Goal: Task Accomplishment & Management: Complete application form

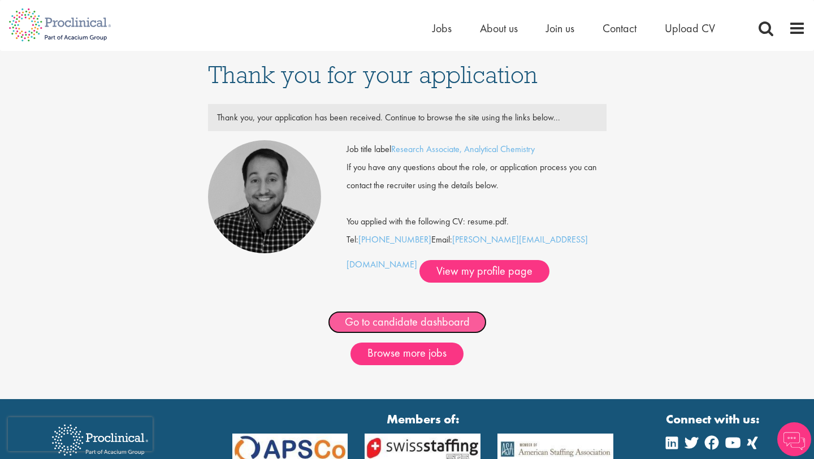
click at [441, 331] on link "Go to candidate dashboard" at bounding box center [407, 322] width 159 height 23
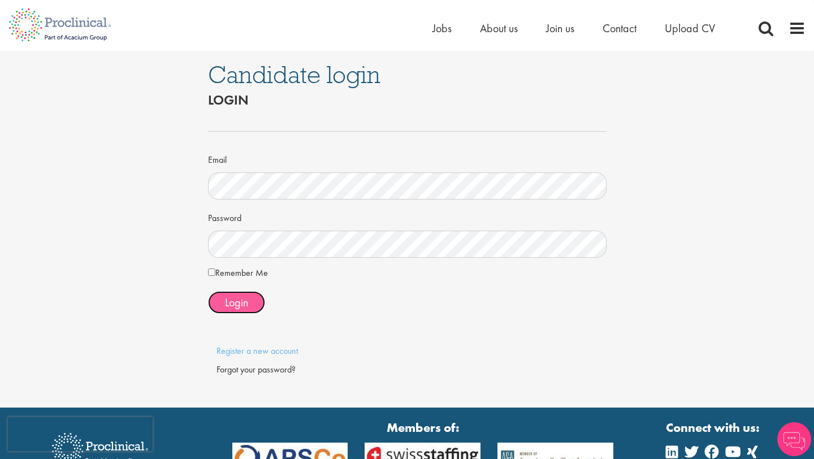
click at [225, 292] on button "Login" at bounding box center [236, 302] width 57 height 23
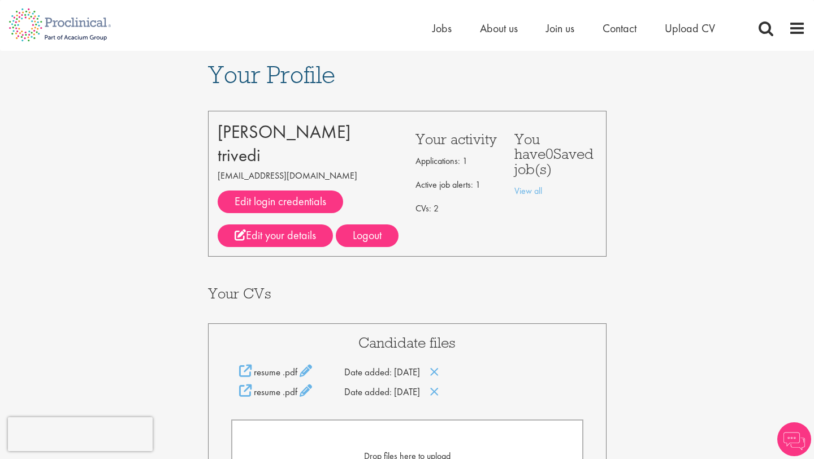
click at [606, 287] on h3 "Your CVs" at bounding box center [407, 293] width 399 height 15
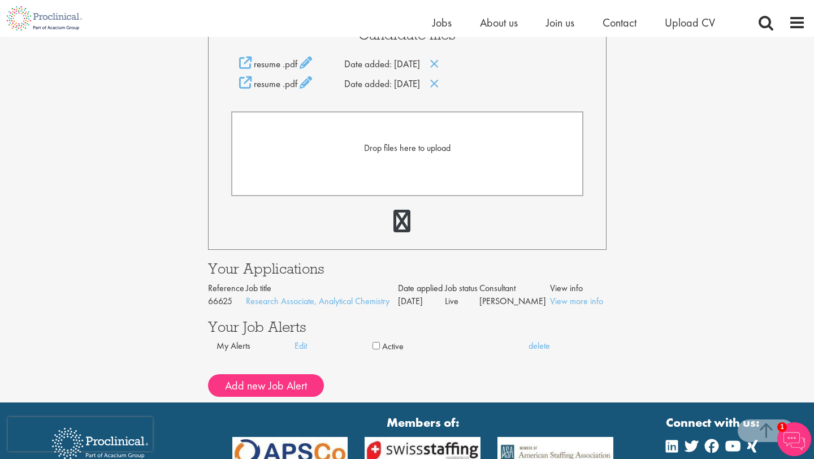
scroll to position [317, 0]
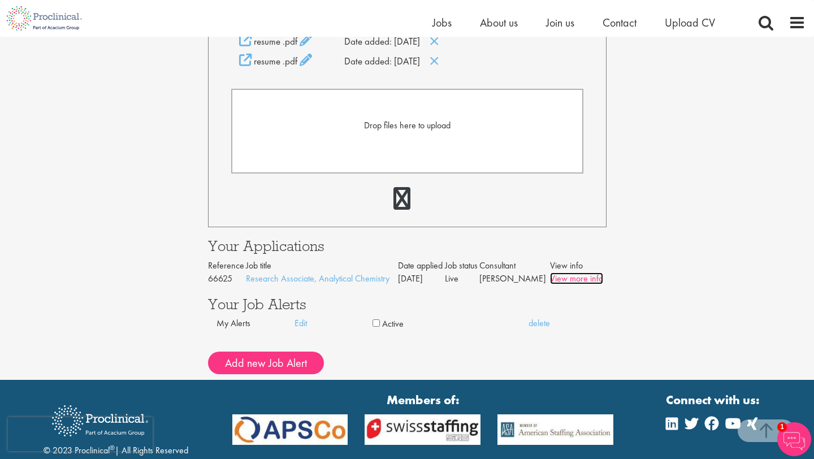
click at [556, 276] on link "View more info" at bounding box center [576, 279] width 53 height 12
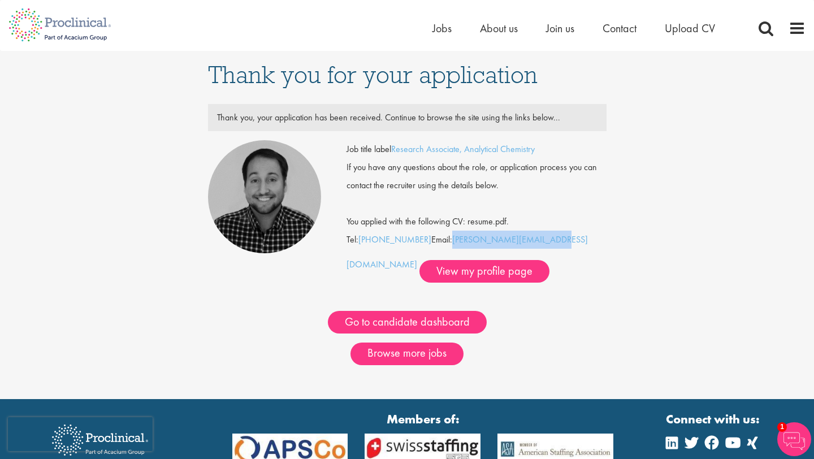
drag, startPoint x: 449, startPoint y: 241, endPoint x: 547, endPoint y: 234, distance: 98.0
click at [548, 234] on div "Job title label Research Associate, Analytical Chemistry If you have any questi…" at bounding box center [477, 211] width 260 height 142
copy link "[PERSON_NAME][EMAIL_ADDRESS][DOMAIN_NAME]"
click at [420, 274] on link "View my profile page" at bounding box center [485, 271] width 130 height 23
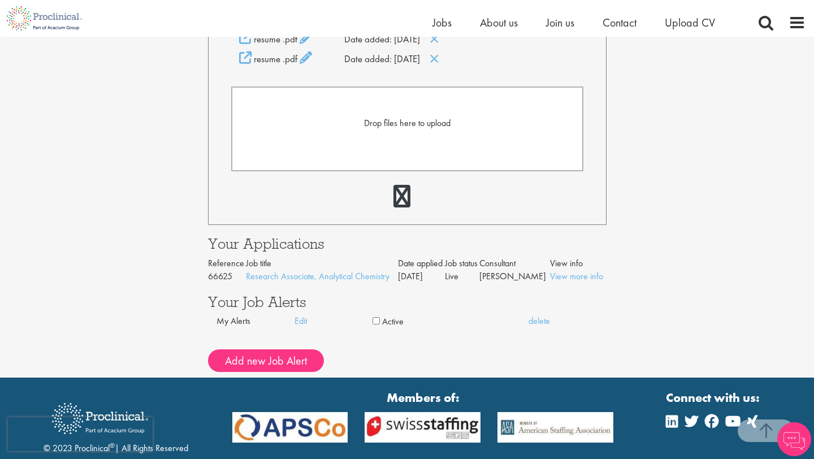
click at [143, 197] on div "Your Profile siddhant trivedi siddhanttrivedi04@gmail.com Edit login credential…" at bounding box center [407, 48] width 831 height 660
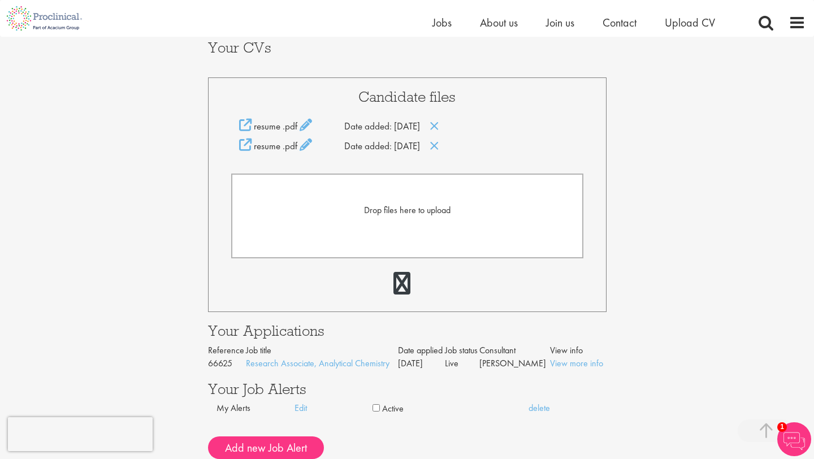
scroll to position [249, 0]
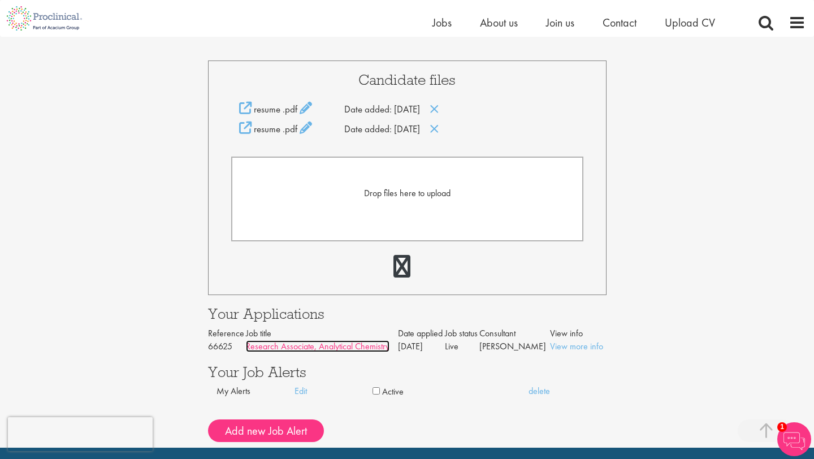
click at [330, 348] on link "Research Associate, Analytical Chemistry" at bounding box center [318, 346] width 144 height 12
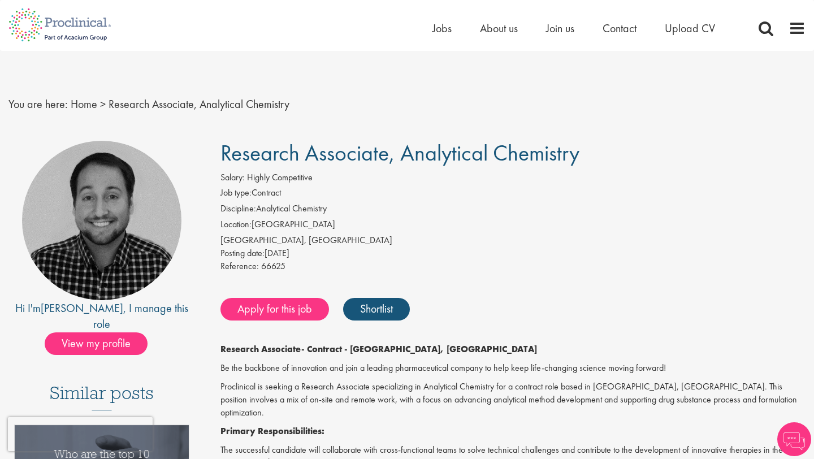
click at [488, 294] on div "Apply for this job Shortlist" at bounding box center [512, 309] width 588 height 34
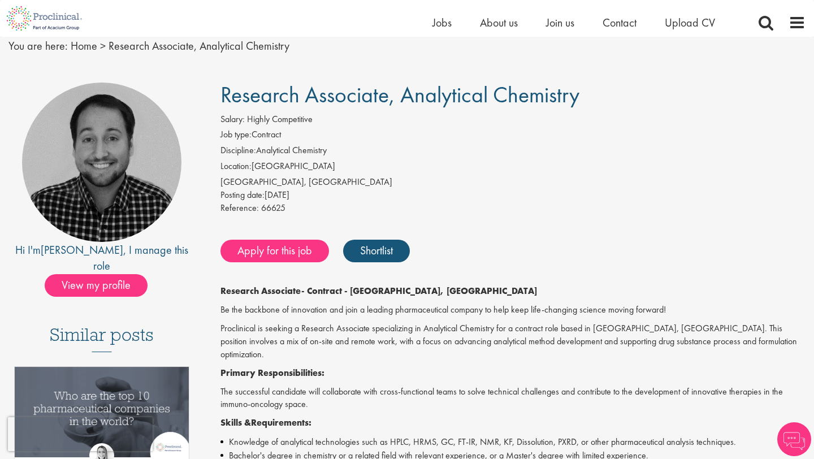
scroll to position [45, 0]
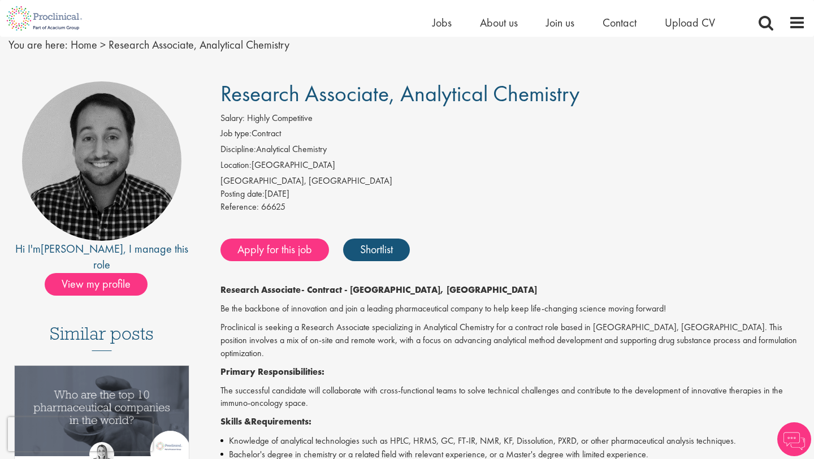
click at [344, 307] on p "Be the backbone of innovation and join a leading pharmaceutical company to help…" at bounding box center [512, 308] width 585 height 13
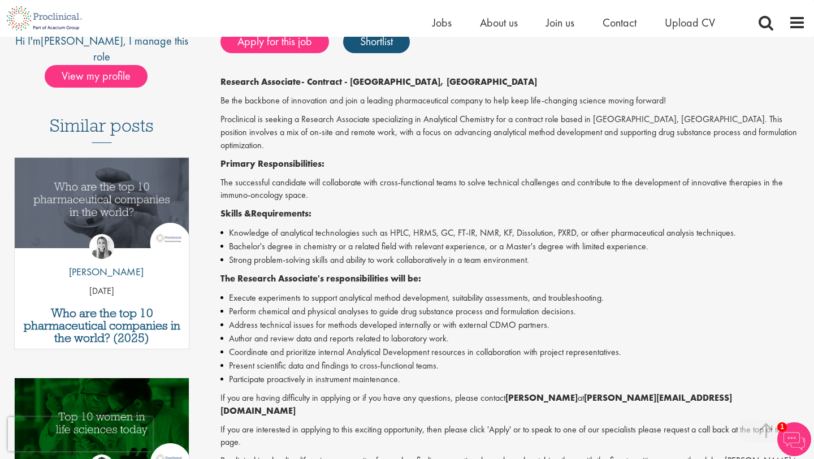
scroll to position [271, 0]
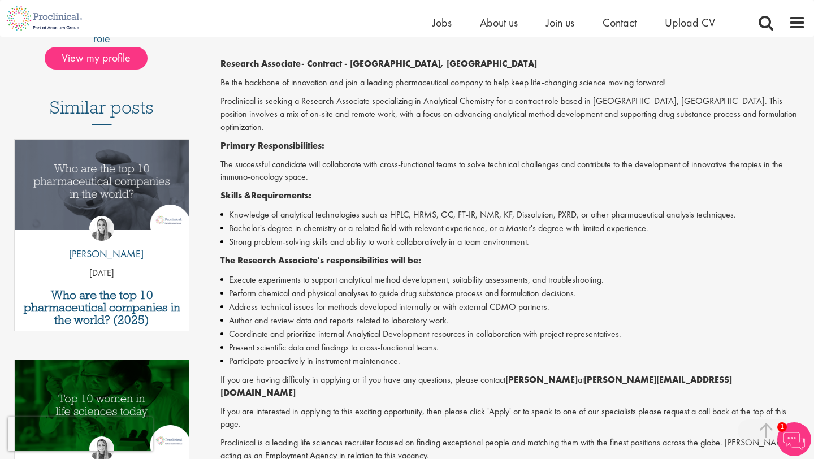
click at [377, 235] on li "Strong problem-solving skills and ability to work collaboratively in a team env…" at bounding box center [512, 242] width 585 height 14
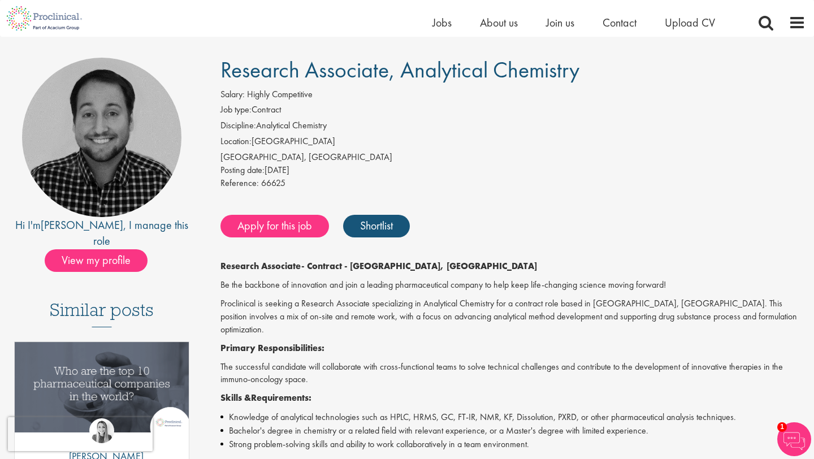
scroll to position [68, 0]
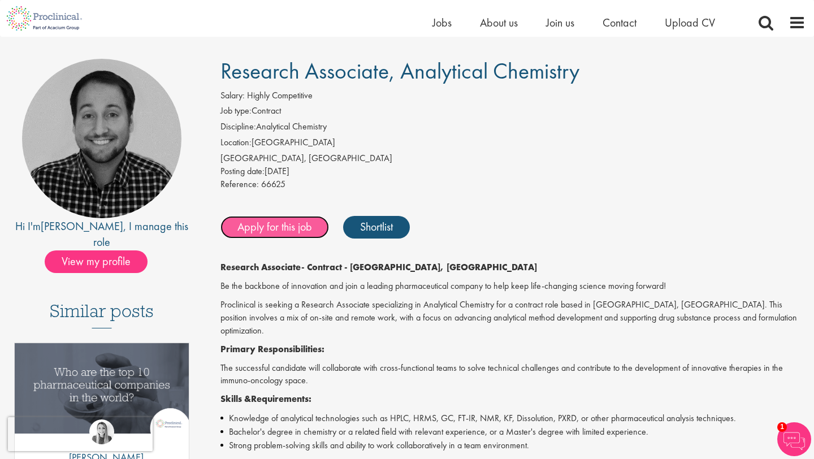
click at [286, 228] on link "Apply for this job" at bounding box center [274, 227] width 109 height 23
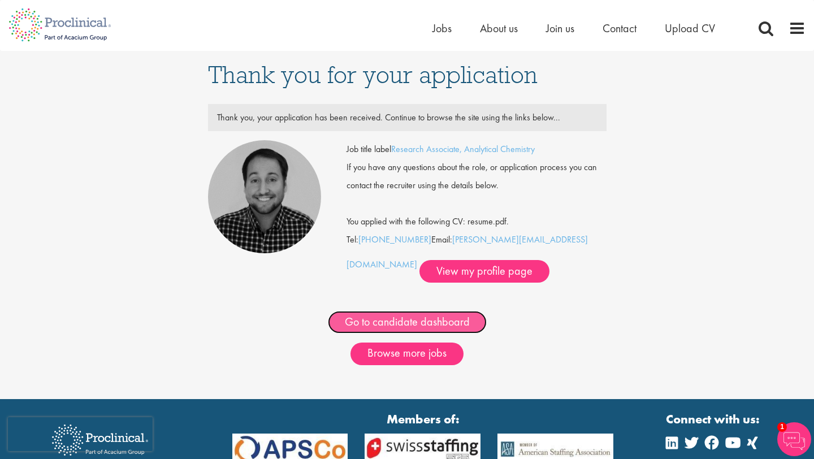
click at [373, 313] on link "Go to candidate dashboard" at bounding box center [407, 322] width 159 height 23
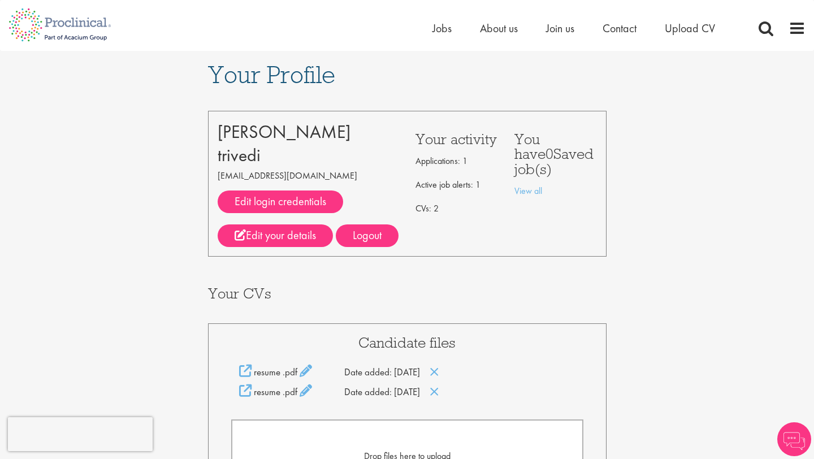
click at [521, 285] on div "Your CVs" at bounding box center [408, 291] width 416 height 32
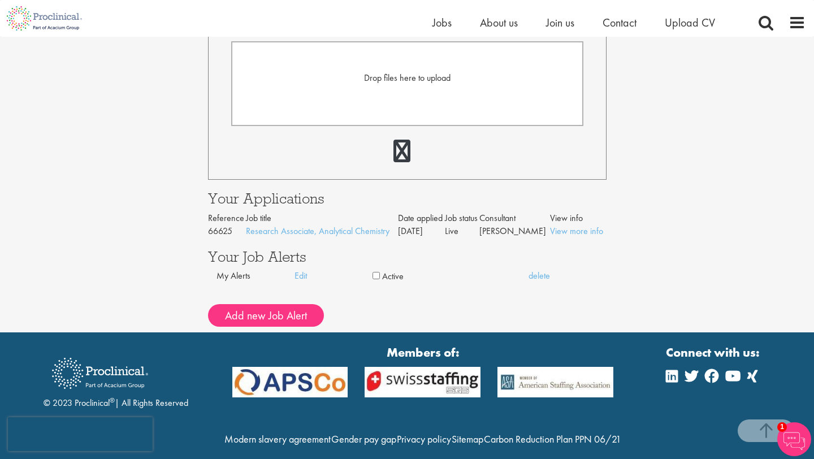
scroll to position [362, 0]
